Goal: Information Seeking & Learning: Check status

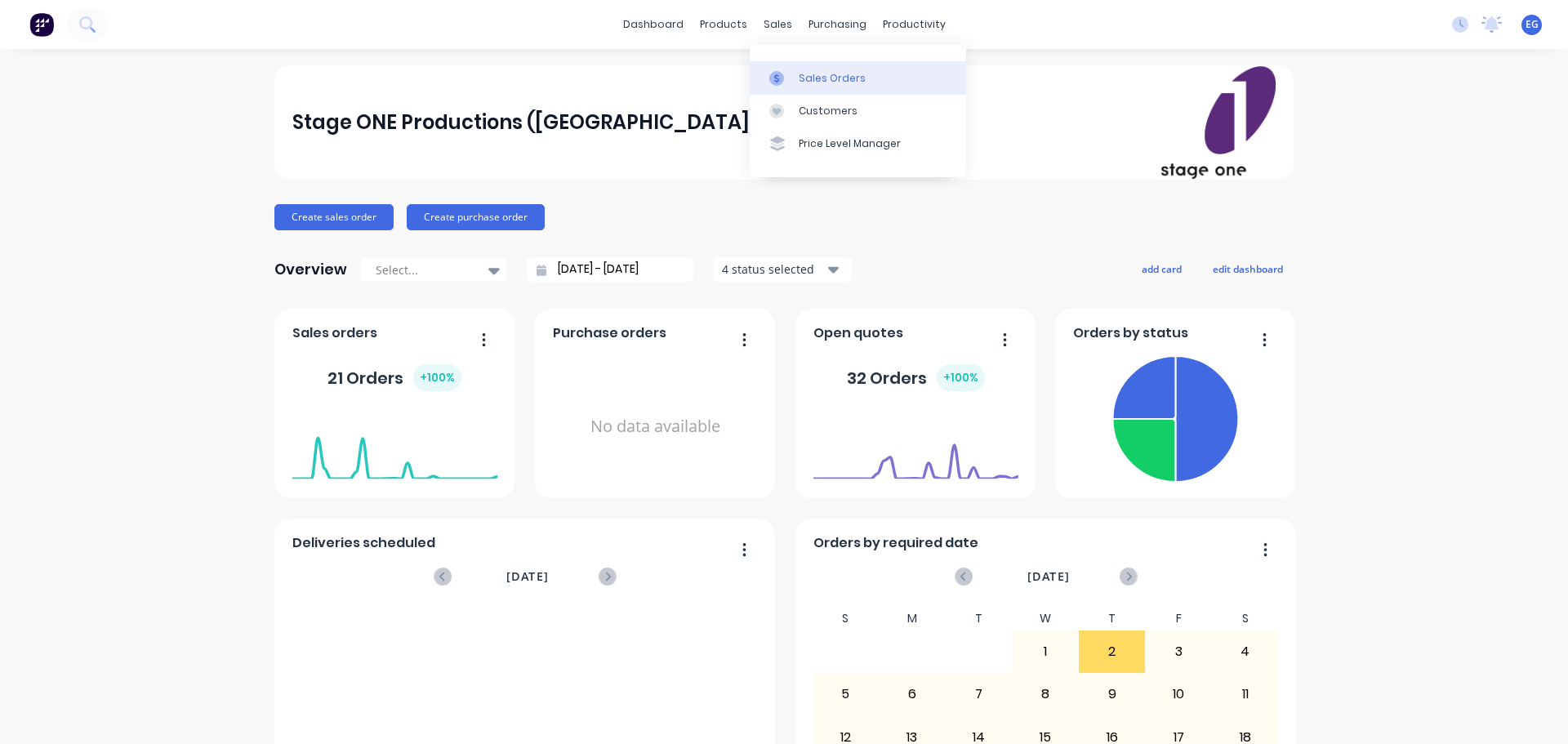
click at [787, 69] on link "Sales Orders" at bounding box center [858, 78] width 217 height 32
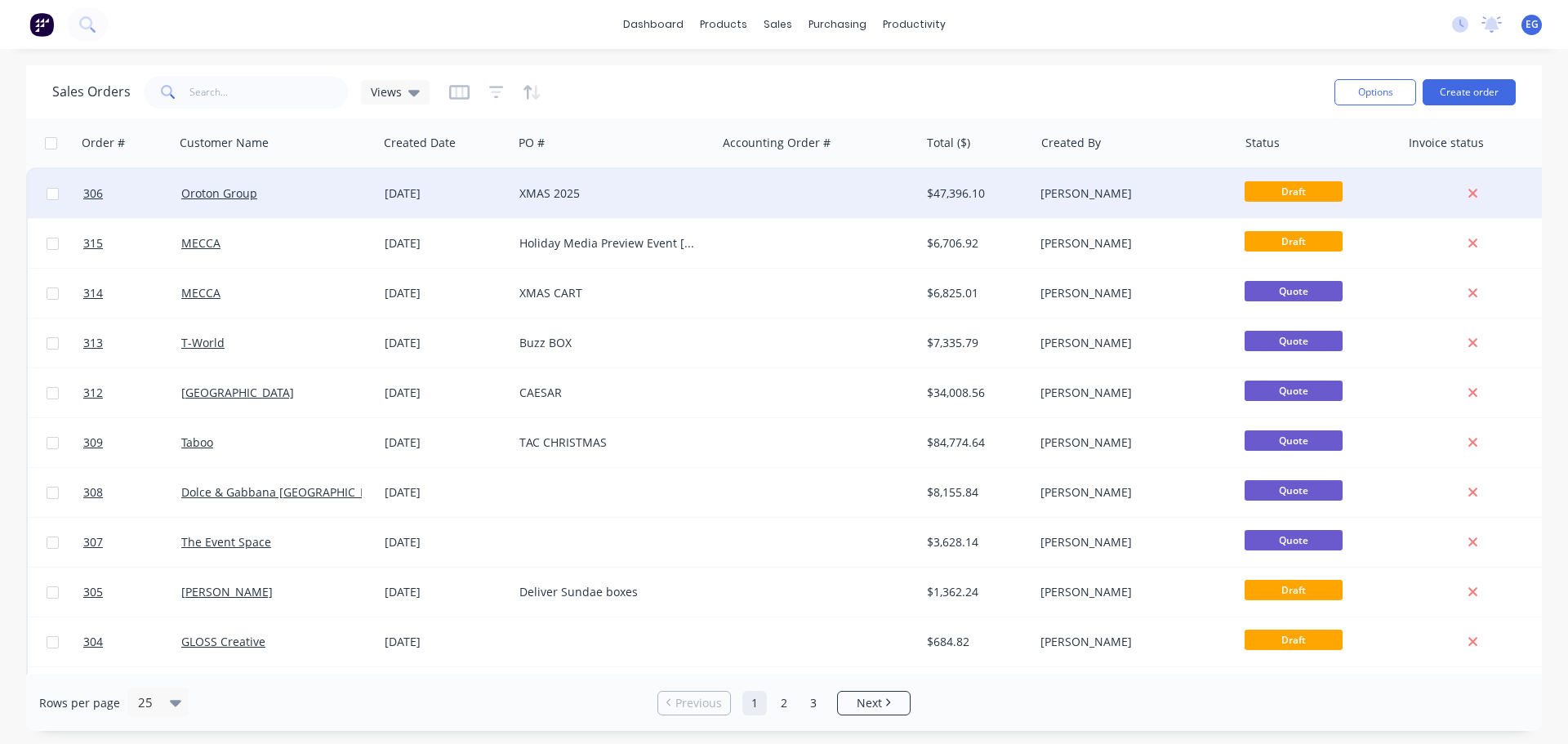
click at [556, 197] on div "XMAS 2025" at bounding box center [610, 193] width 182 height 16
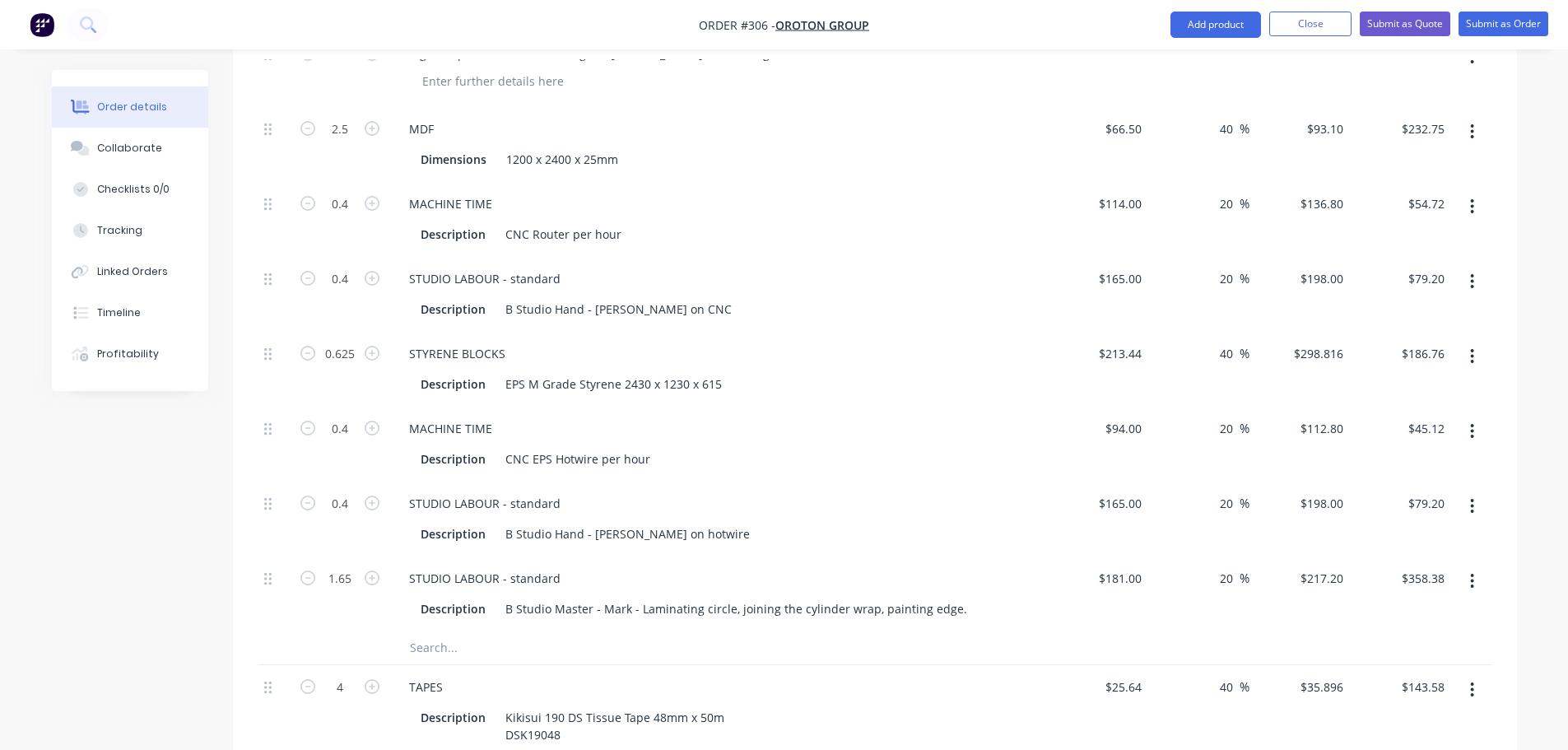
scroll to position [4693, 0]
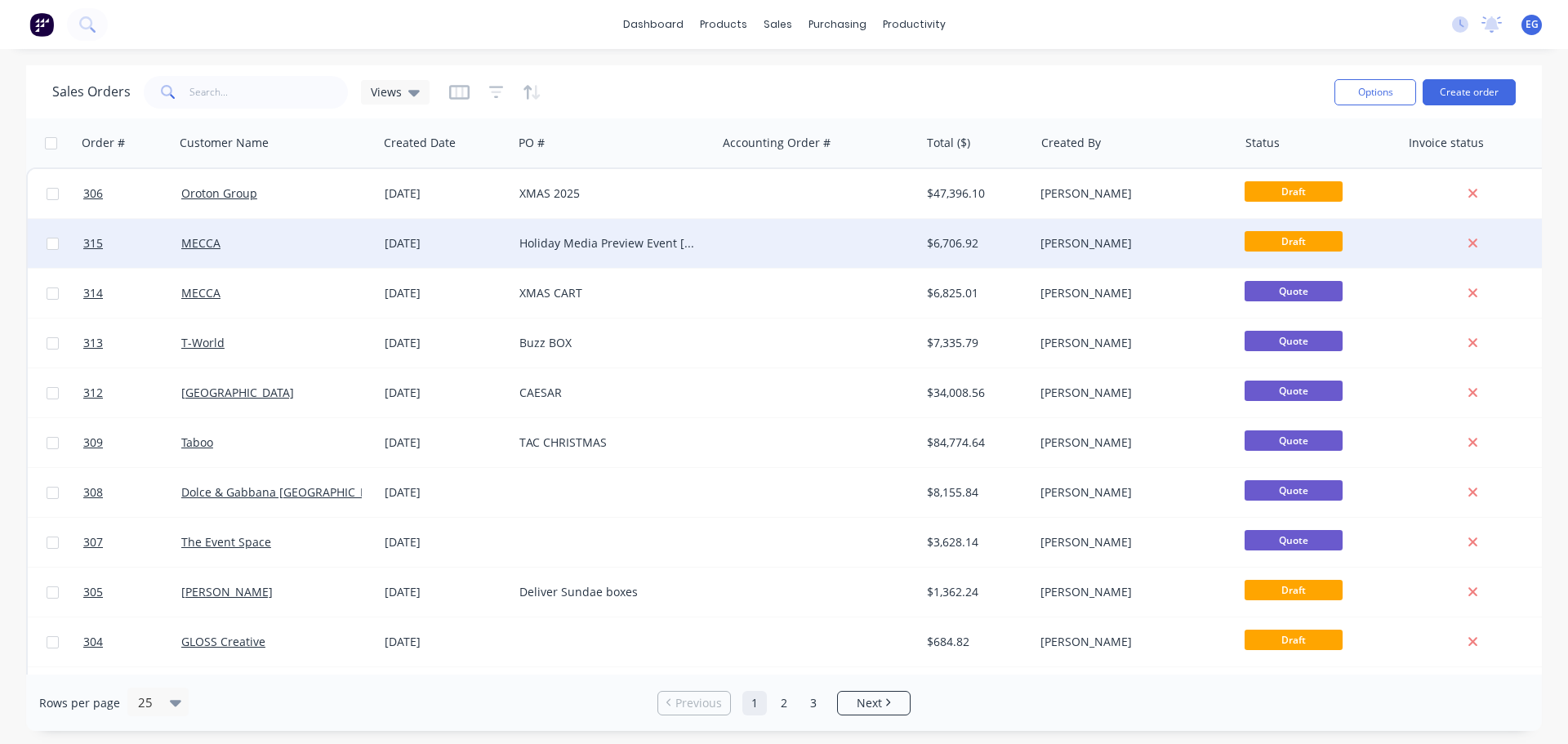
click at [602, 245] on div "Holiday Media Preview Event [GEOGRAPHIC_DATA]" at bounding box center [610, 243] width 182 height 16
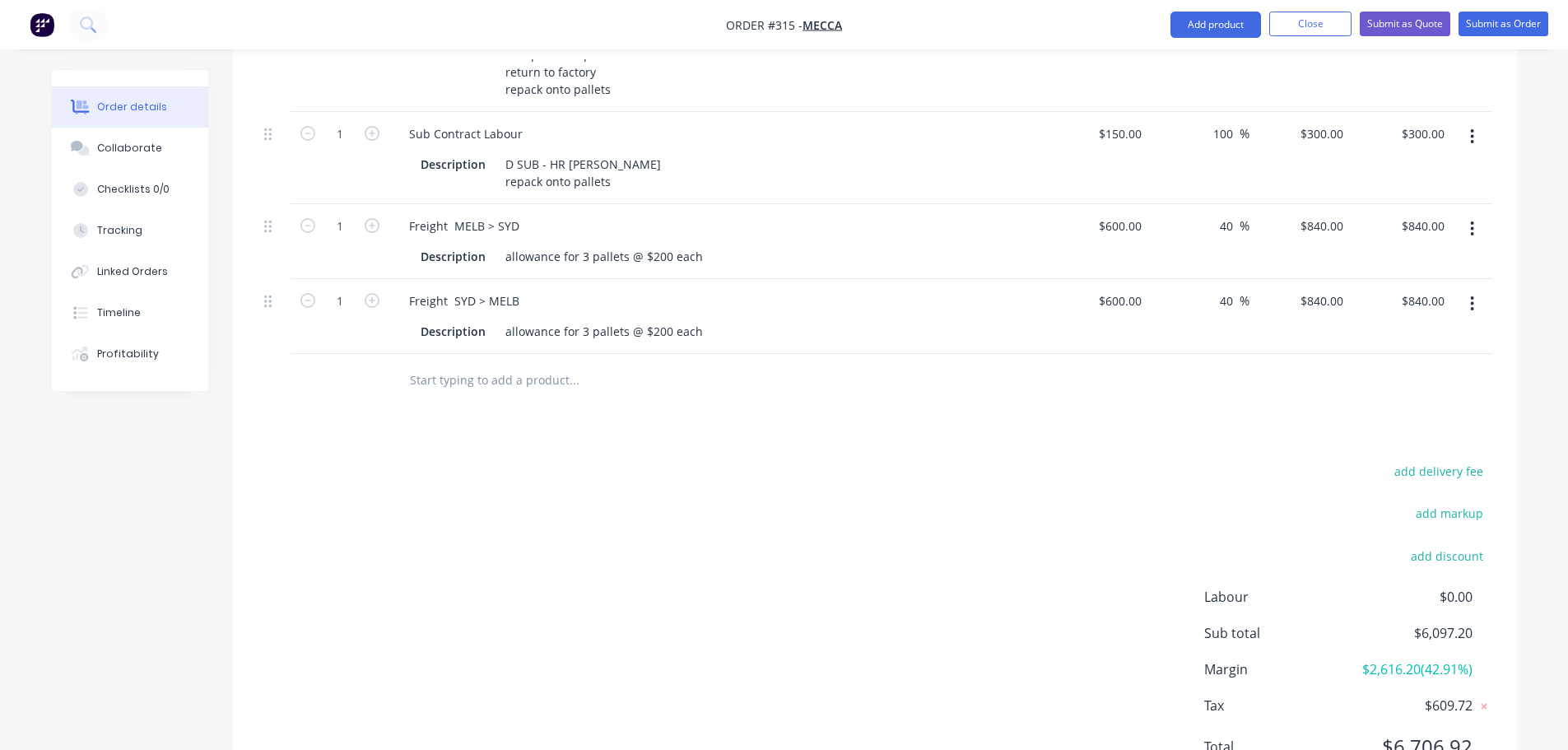
scroll to position [847, 0]
